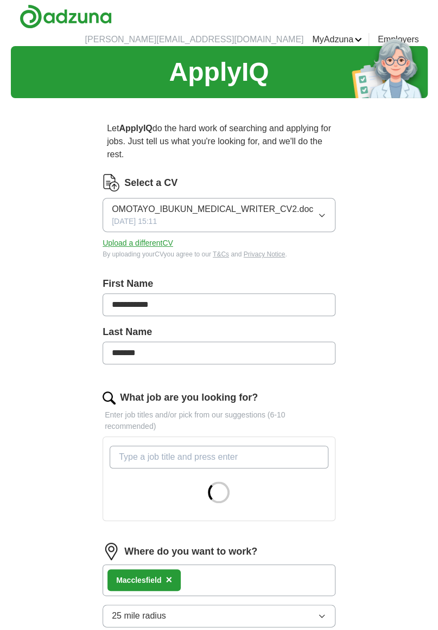
click at [170, 238] on button "Upload a different CV" at bounding box center [137, 243] width 71 height 11
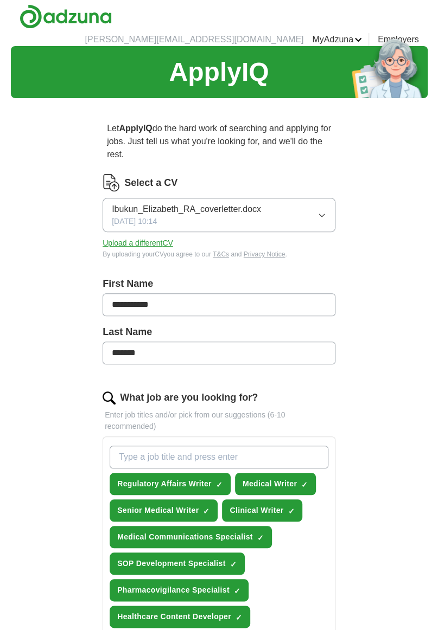
click at [225, 203] on span "Ibukun_Elizabeth_RA_coverletter.docx" at bounding box center [186, 209] width 149 height 13
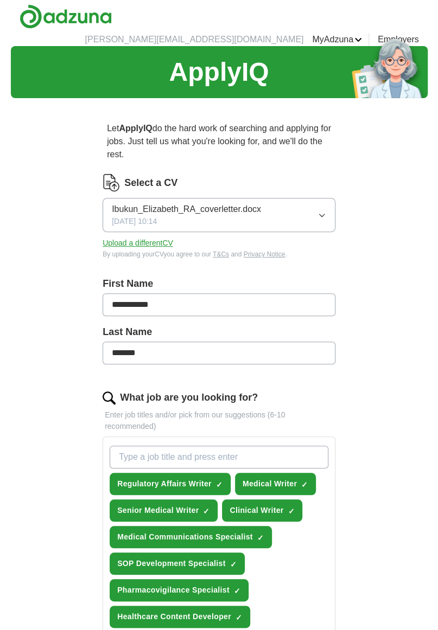
click at [163, 238] on button "Upload a different CV" at bounding box center [137, 243] width 71 height 11
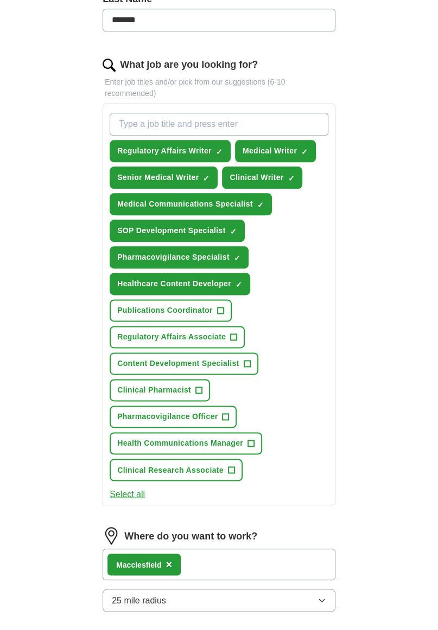
scroll to position [332, 0]
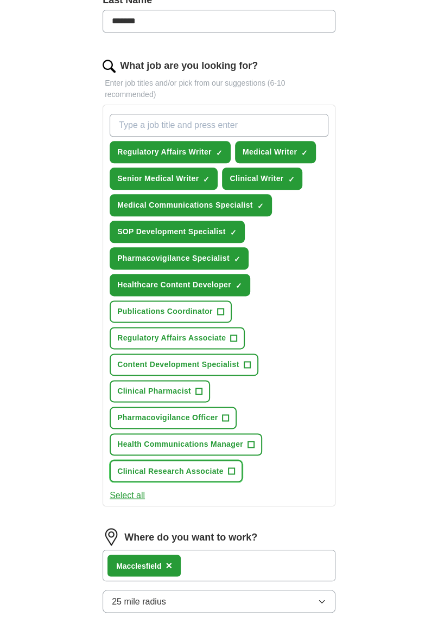
click at [219, 460] on button "Clinical Research Associate +" at bounding box center [176, 471] width 133 height 22
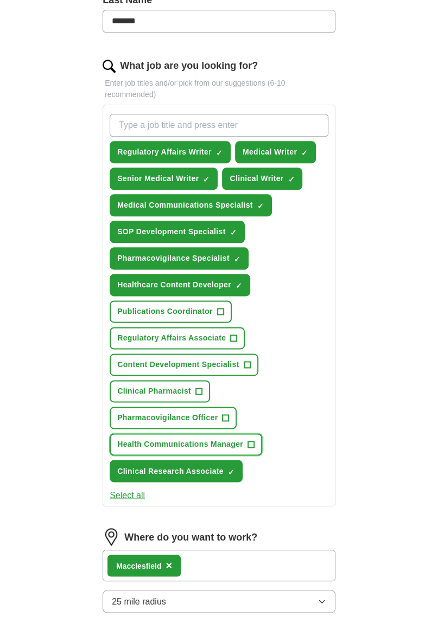
click at [238, 433] on button "Health Communications Manager +" at bounding box center [186, 444] width 152 height 22
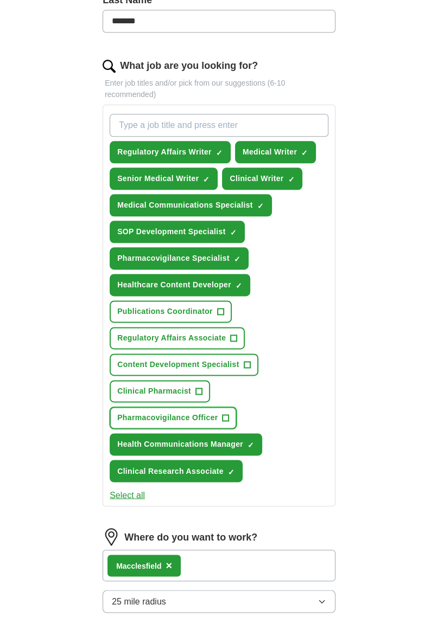
click at [212, 407] on button "Pharmacovigilance Officer +" at bounding box center [173, 418] width 127 height 22
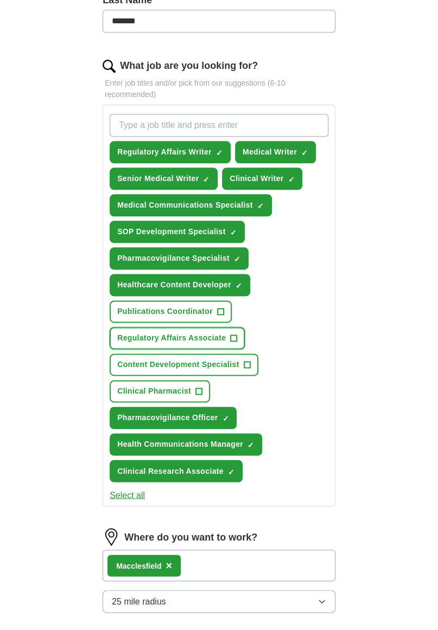
click at [230, 334] on span "+" at bounding box center [233, 338] width 7 height 9
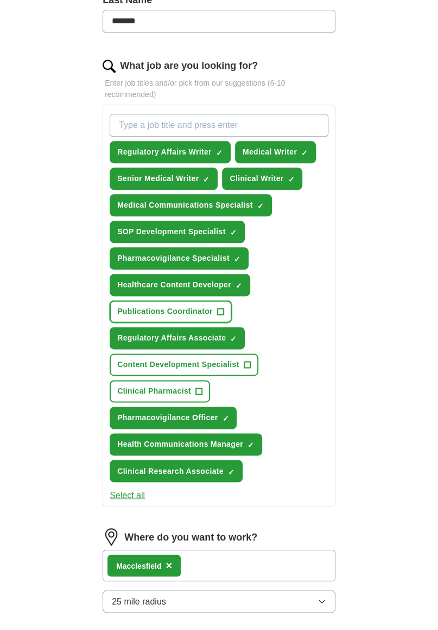
click at [208, 300] on button "Publications Coordinator +" at bounding box center [171, 311] width 122 height 22
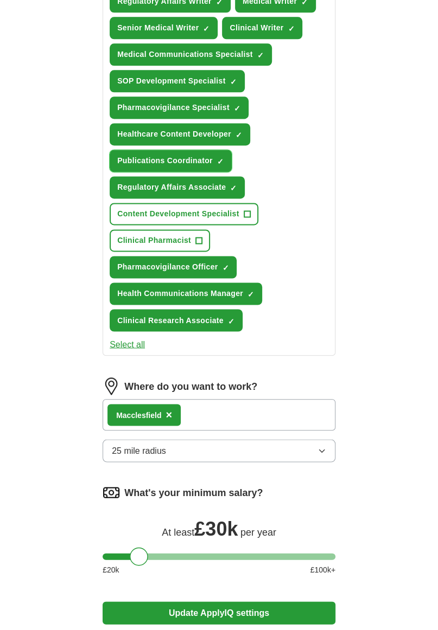
scroll to position [485, 0]
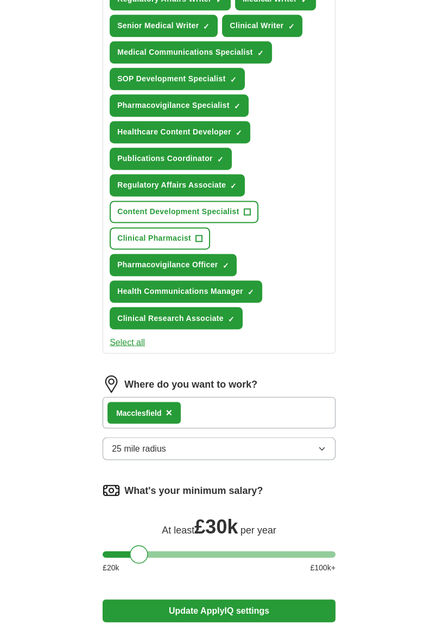
click at [319, 447] on icon "button" at bounding box center [321, 448] width 5 height 3
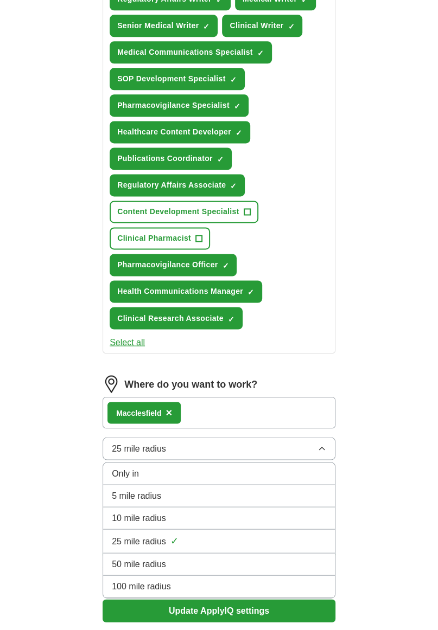
click at [247, 489] on div "5 mile radius" at bounding box center [219, 495] width 214 height 13
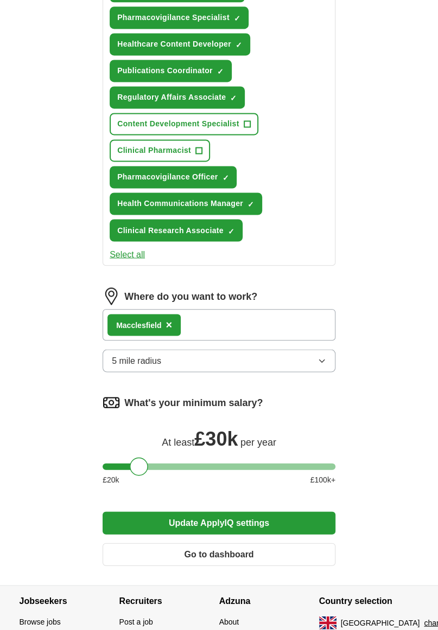
scroll to position [588, 0]
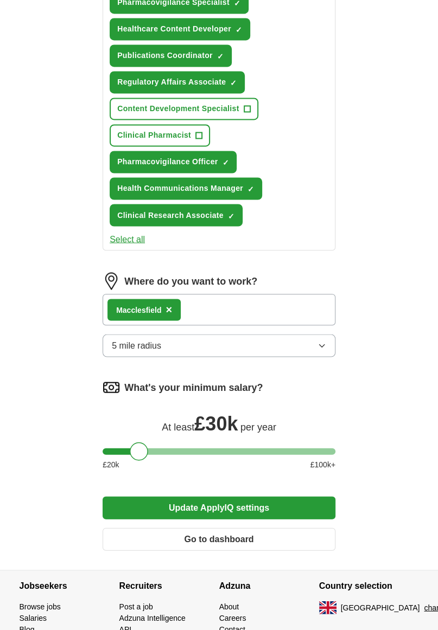
click at [318, 496] on button "Update ApplyIQ settings" at bounding box center [218, 507] width 233 height 23
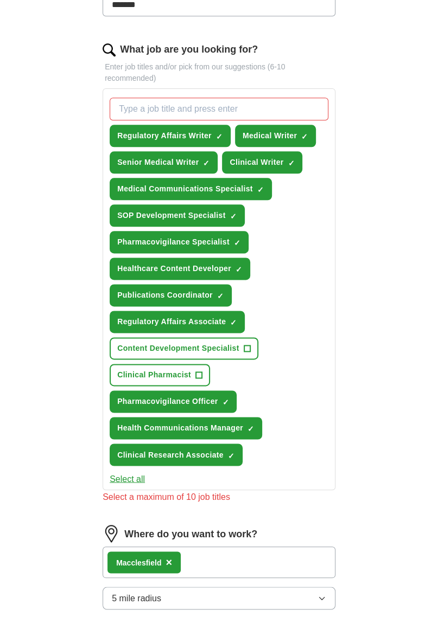
scroll to position [349, 0]
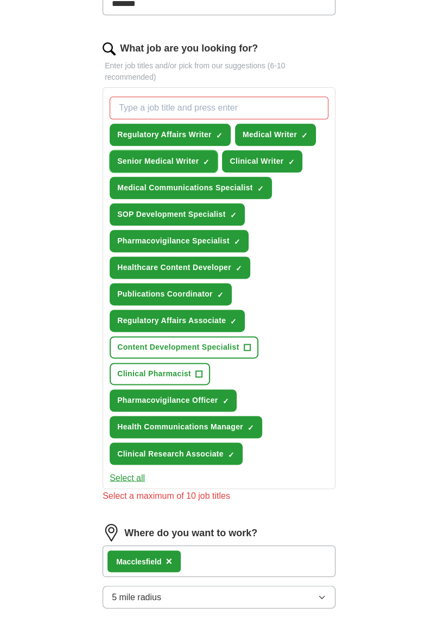
click at [197, 150] on button "Senior Medical Writer ✓ ×" at bounding box center [164, 161] width 108 height 22
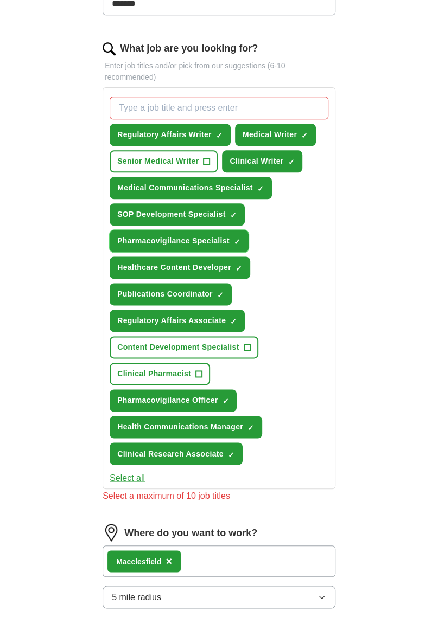
click at [231, 230] on button "Pharmacovigilance Specialist ✓ ×" at bounding box center [179, 241] width 139 height 22
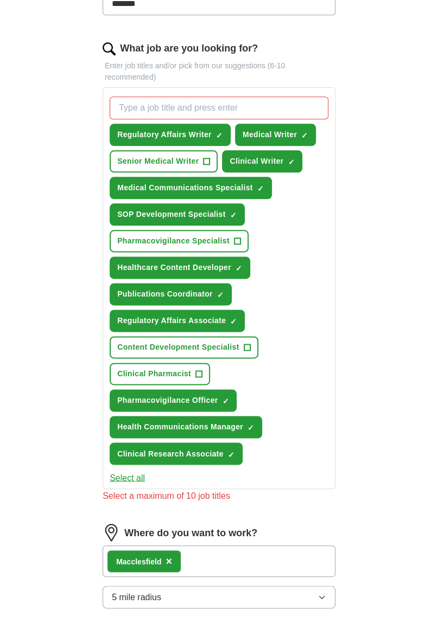
click at [287, 158] on span "✓" at bounding box center [290, 162] width 7 height 9
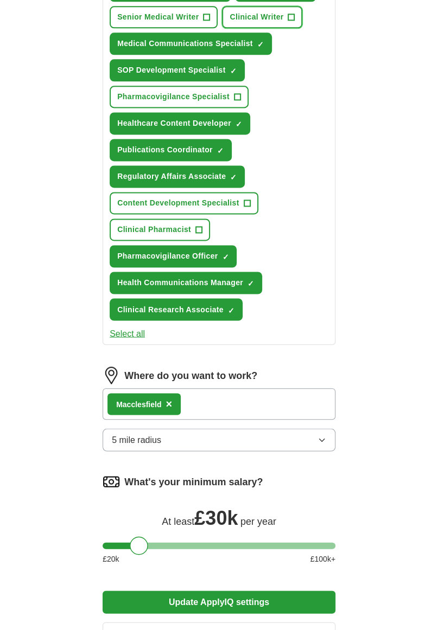
scroll to position [588, 0]
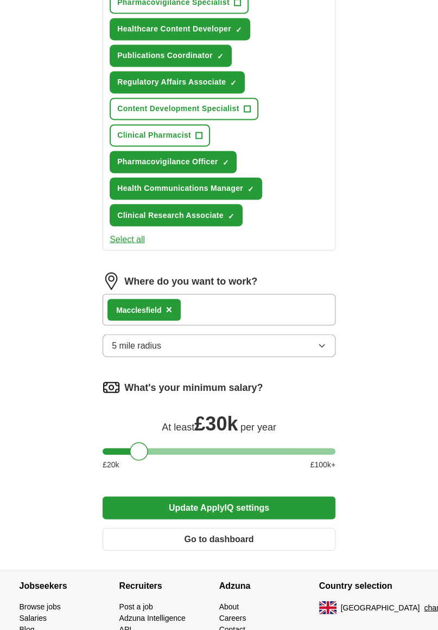
click at [279, 496] on button "Update ApplyIQ settings" at bounding box center [218, 507] width 233 height 23
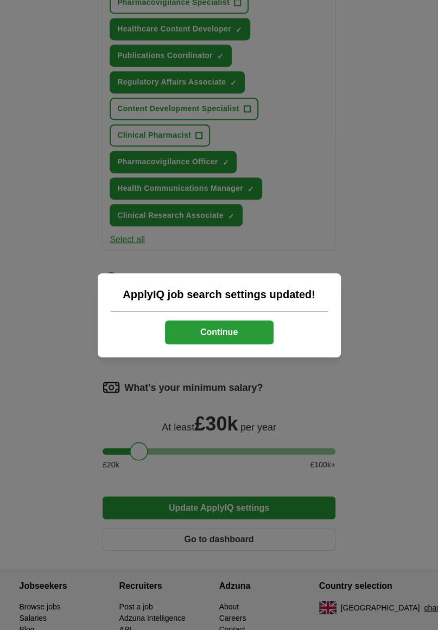
click at [270, 342] on button "Continue" at bounding box center [219, 333] width 108 height 24
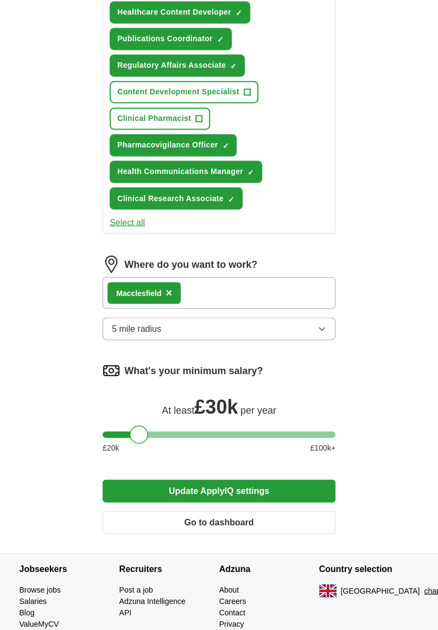
scroll to position [619, 0]
